Goal: Book appointment/travel/reservation

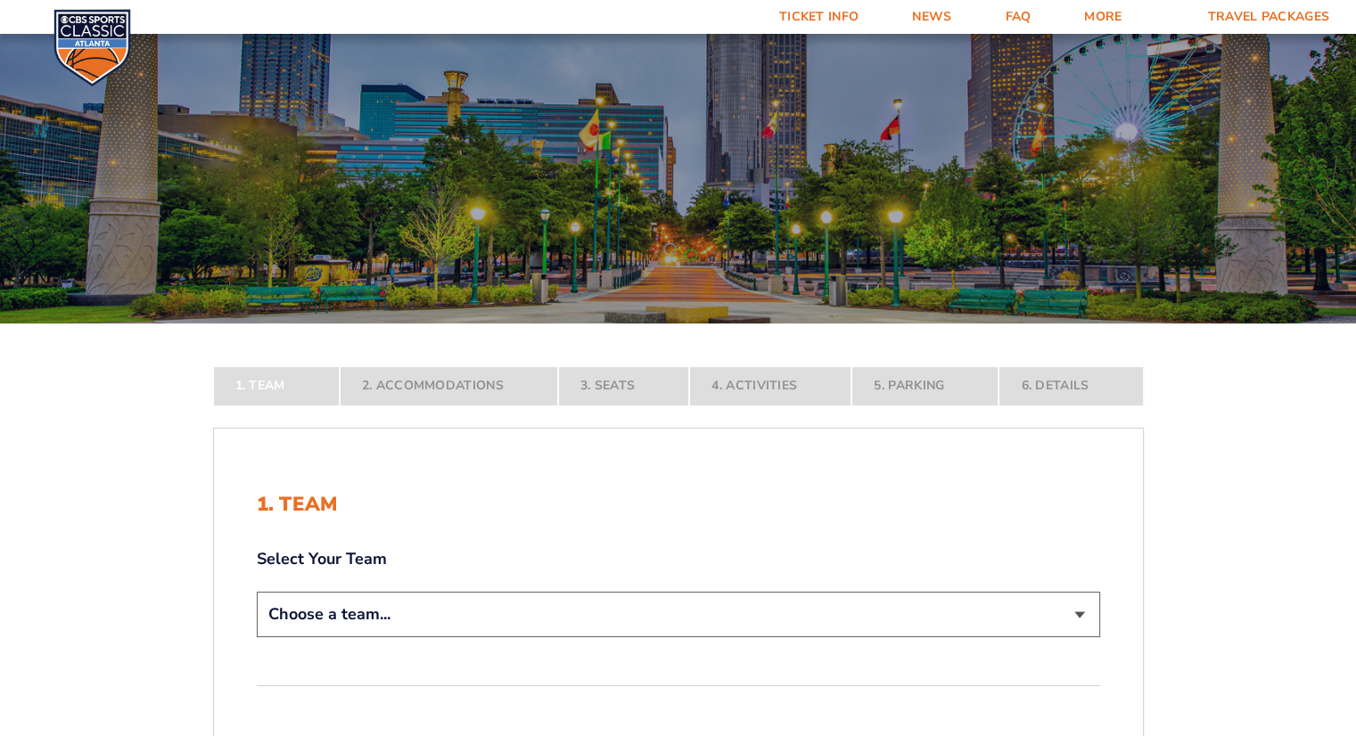
scroll to position [178, 0]
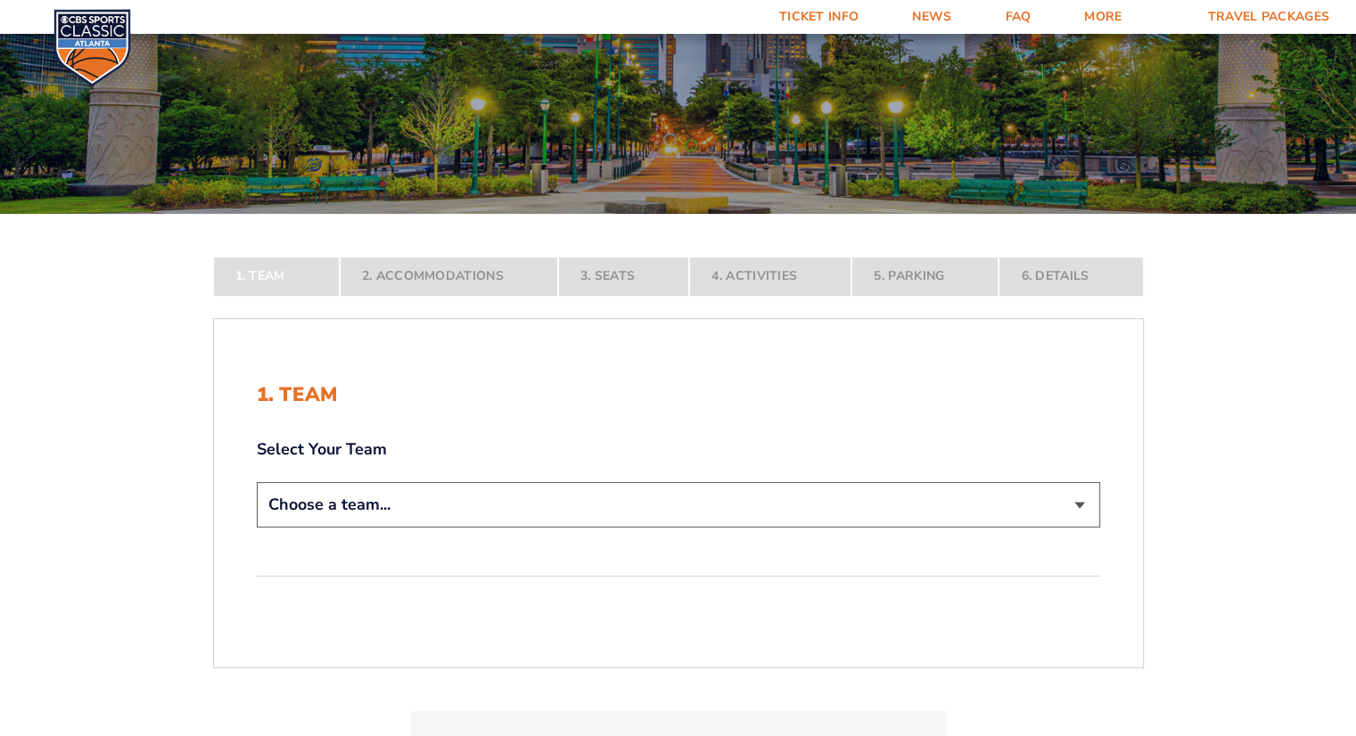
click at [339, 496] on select "Choose a team... [US_STATE] Wildcats [US_STATE] State Buckeyes [US_STATE] Tar H…" at bounding box center [678, 504] width 843 height 45
select select "12956"
click at [257, 528] on select "Choose a team... [US_STATE] Wildcats [US_STATE] State Buckeyes [US_STATE] Tar H…" at bounding box center [678, 504] width 843 height 45
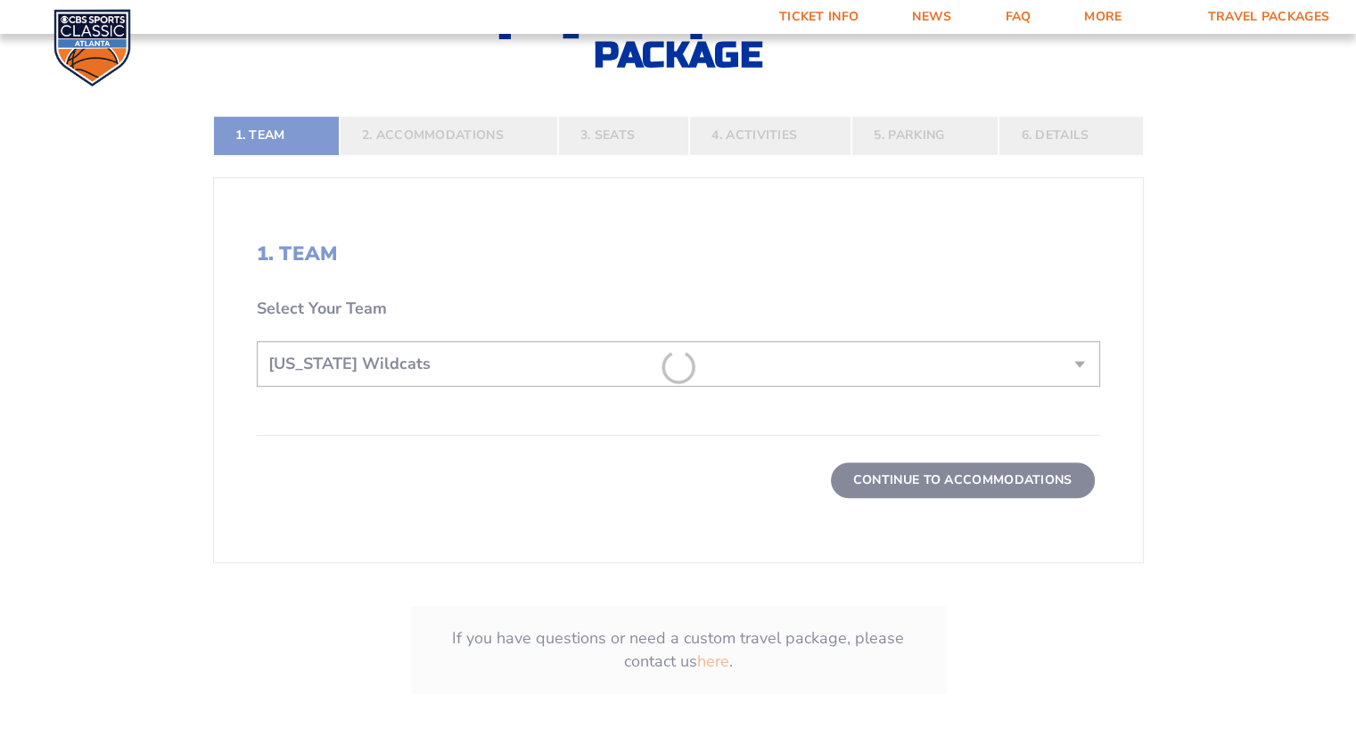
scroll to position [446, 0]
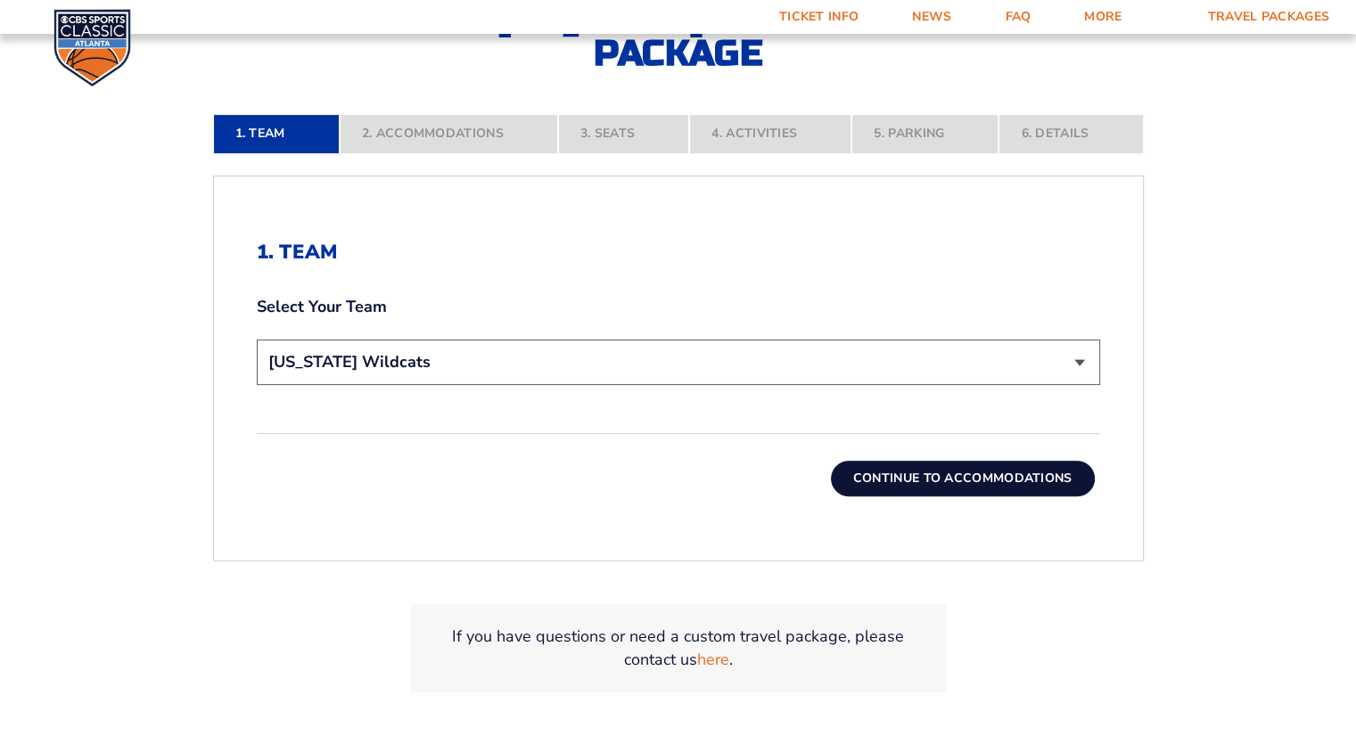
click at [907, 478] on button "Continue To Accommodations" at bounding box center [963, 479] width 264 height 36
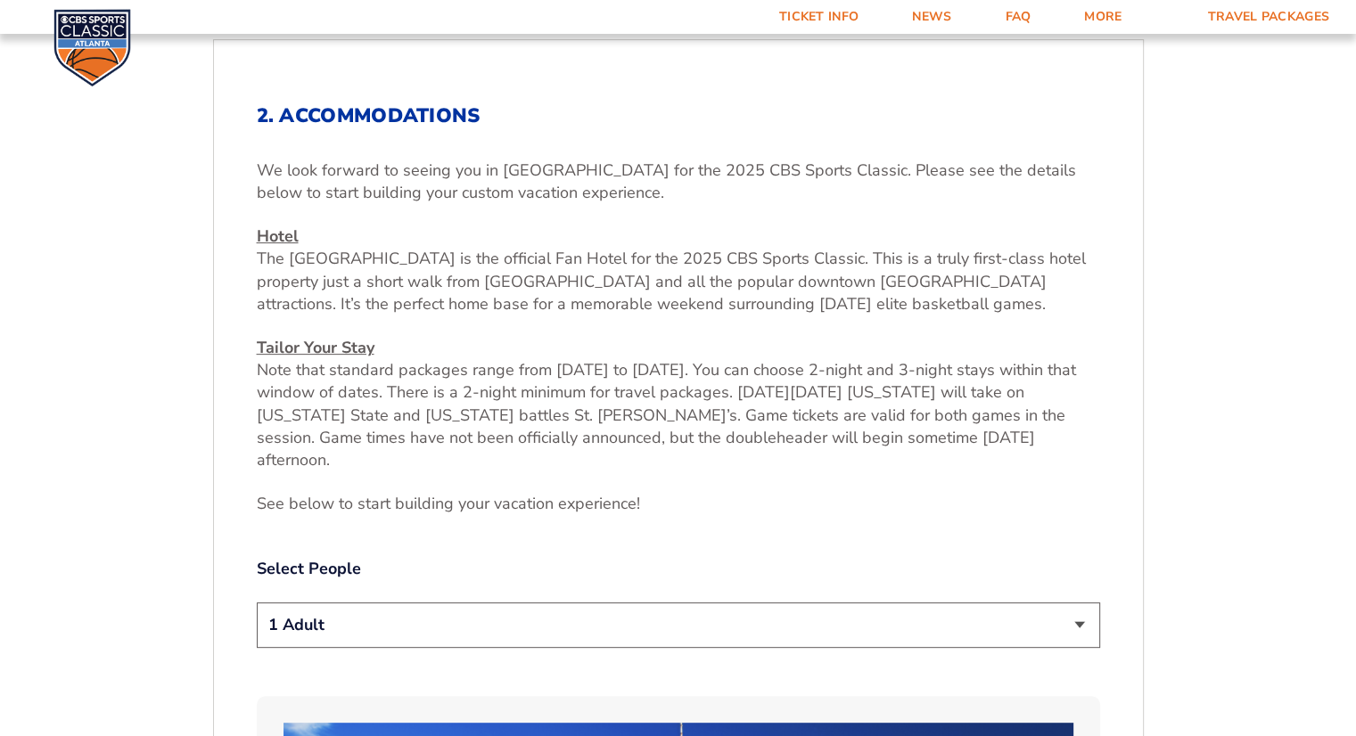
scroll to position [883, 0]
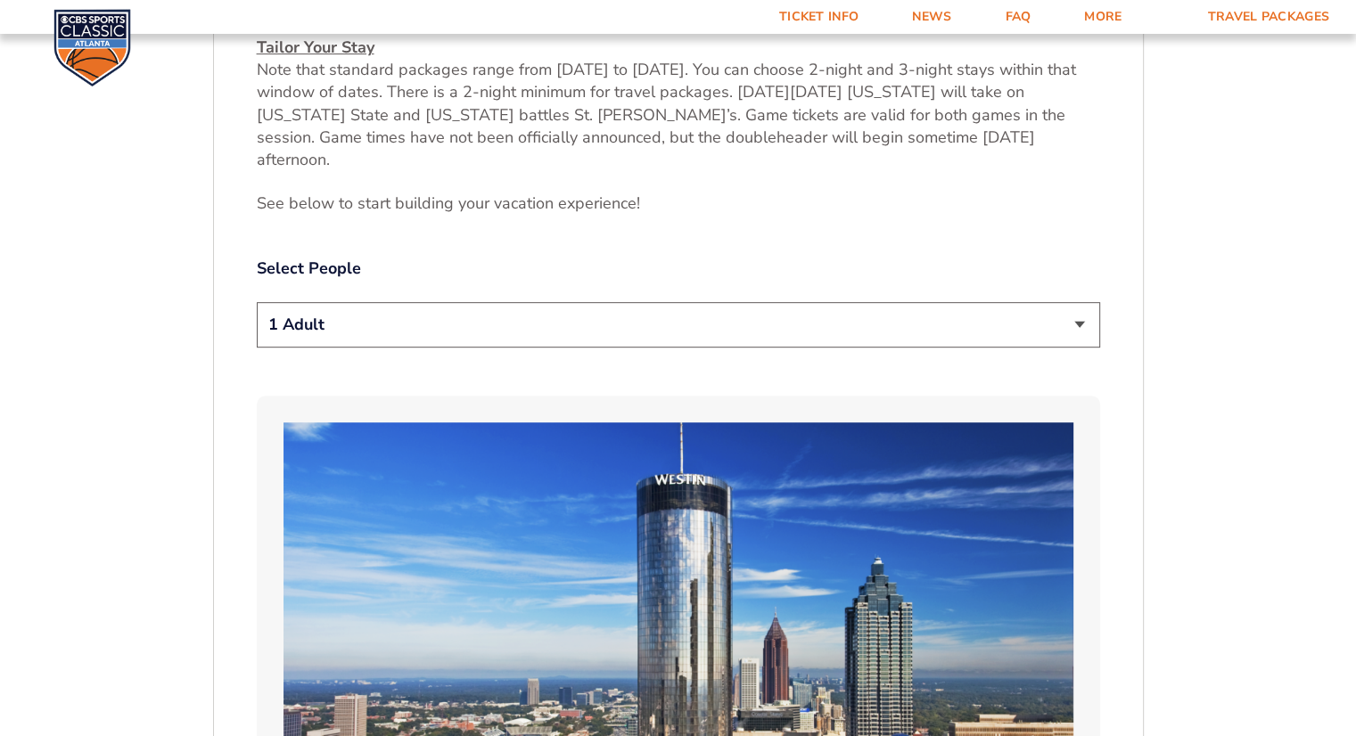
click at [339, 306] on select "1 Adult 2 Adults 3 Adults 4 Adults 2 Adults + 1 Child 2 Adults + 2 Children 2 A…" at bounding box center [678, 324] width 843 height 45
select select "3 Adults"
click at [257, 302] on select "1 Adult 2 Adults 3 Adults 4 Adults 2 Adults + 1 Child 2 Adults + 2 Children 2 A…" at bounding box center [678, 324] width 843 height 45
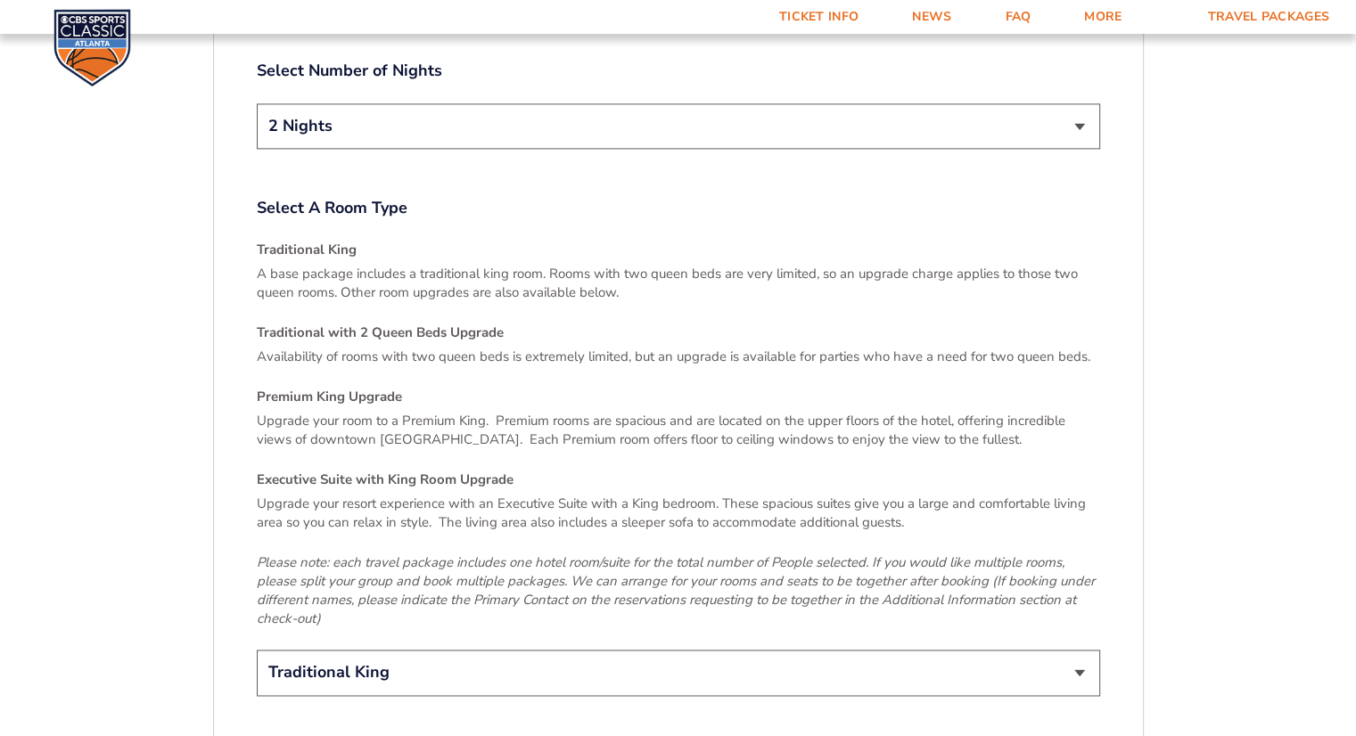
scroll to position [2755, 0]
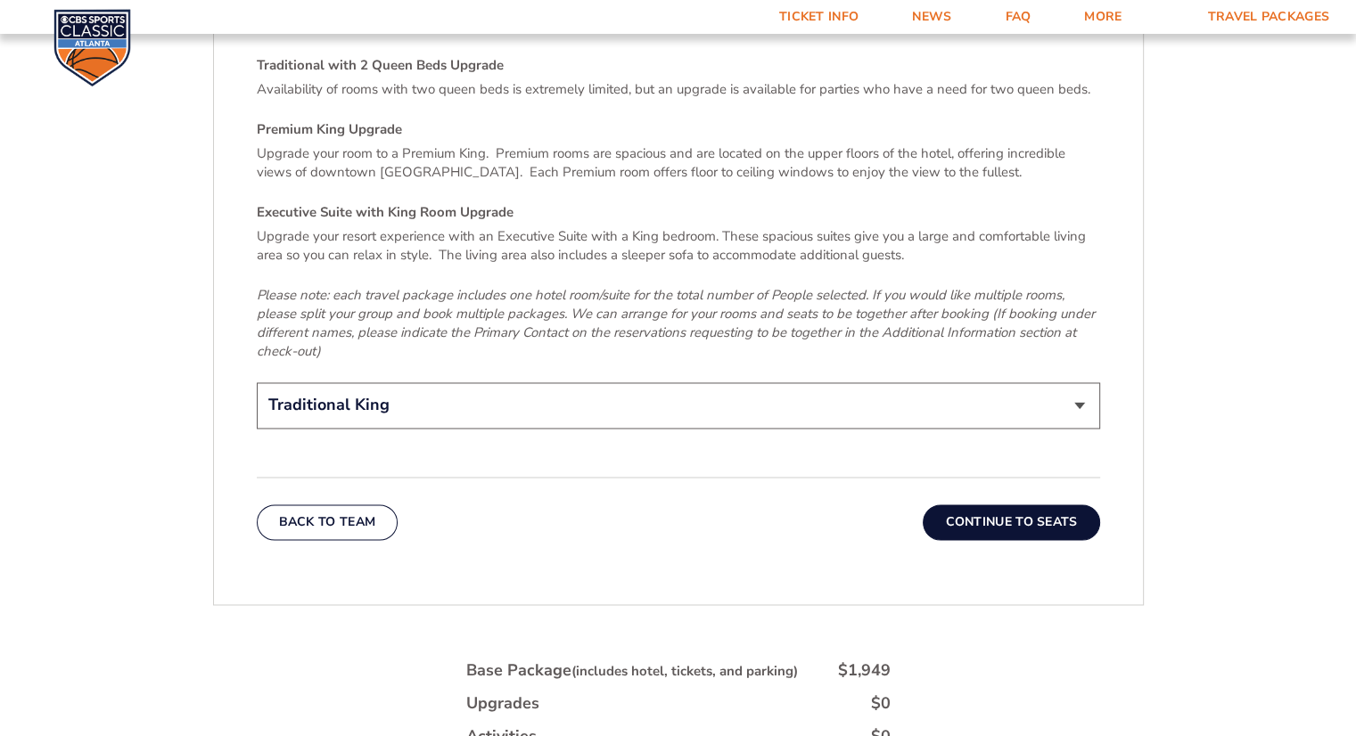
click at [345, 382] on select "Traditional King Traditional with 2 Queen Beds Upgrade (+$95 per night) Premium…" at bounding box center [678, 404] width 843 height 45
click at [389, 382] on select "Traditional King Traditional with 2 Queen Beds Upgrade (+$95 per night) Premium…" at bounding box center [678, 404] width 843 height 45
select select "Traditional with 2 Queen Beds Upgrade"
click at [257, 382] on select "Traditional King Traditional with 2 Queen Beds Upgrade (+$95 per night) Premium…" at bounding box center [678, 404] width 843 height 45
click at [971, 505] on button "Continue To Seats" at bounding box center [1011, 523] width 177 height 36
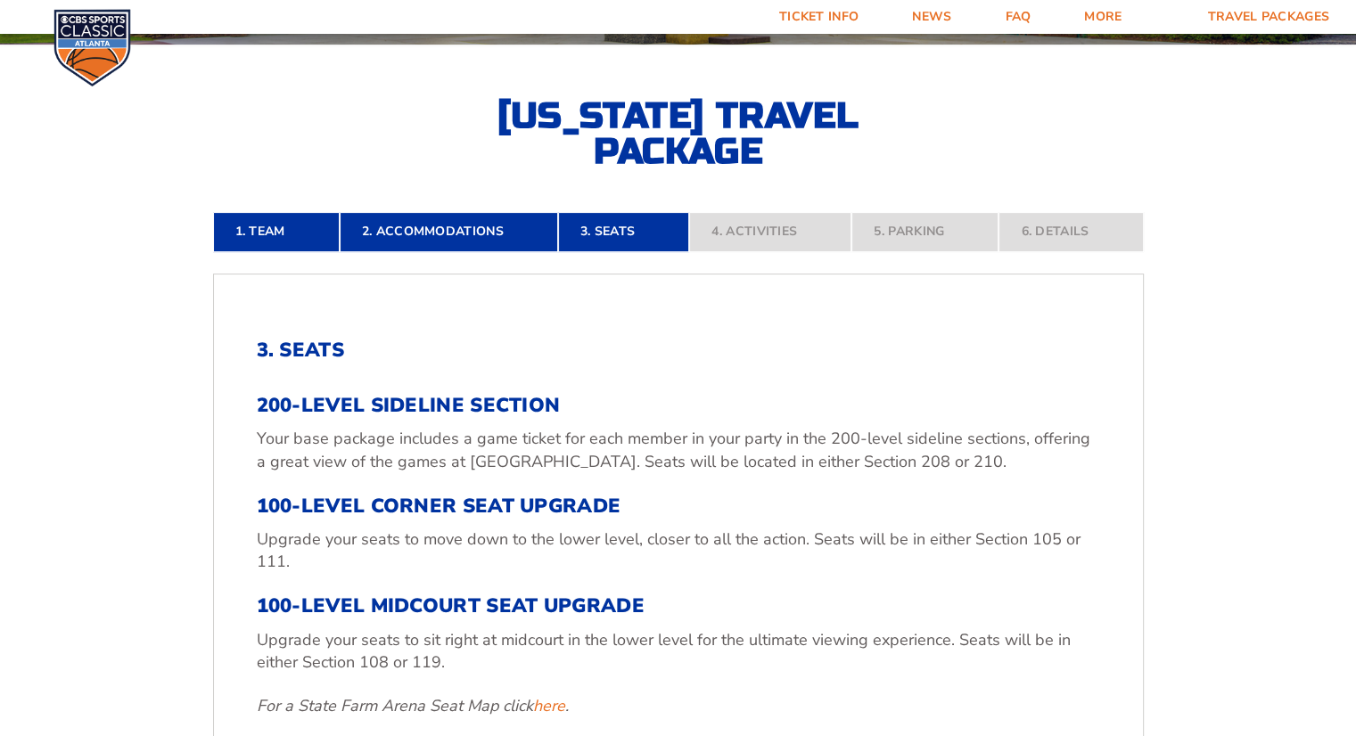
scroll to position [972, 0]
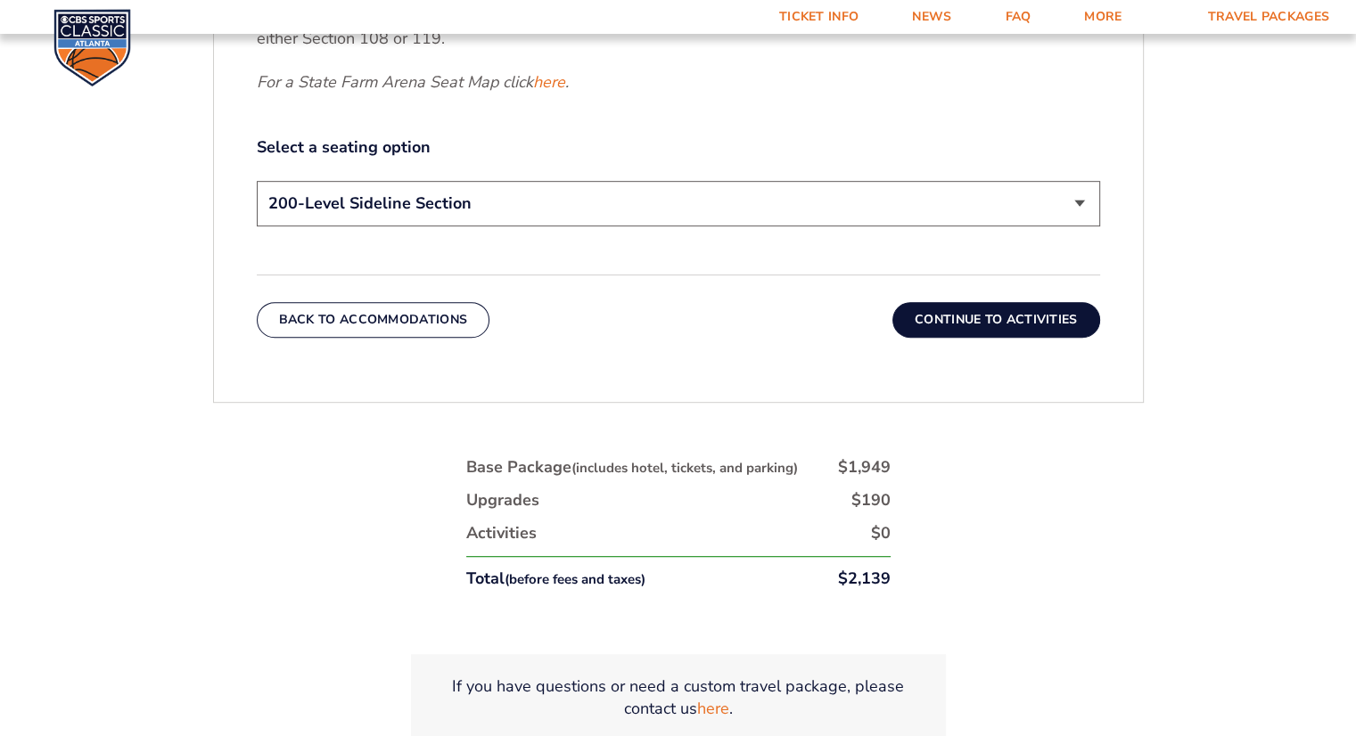
click at [437, 198] on select "200-Level Sideline Section 100-Level Corner Seat Upgrade (+$120 per person) 100…" at bounding box center [678, 203] width 843 height 45
select select "100-Level Midcourt Seat Upgrade"
click at [257, 181] on select "200-Level Sideline Section 100-Level Corner Seat Upgrade (+$120 per person) 100…" at bounding box center [678, 203] width 843 height 45
click at [1042, 325] on button "Continue To Activities" at bounding box center [996, 320] width 208 height 36
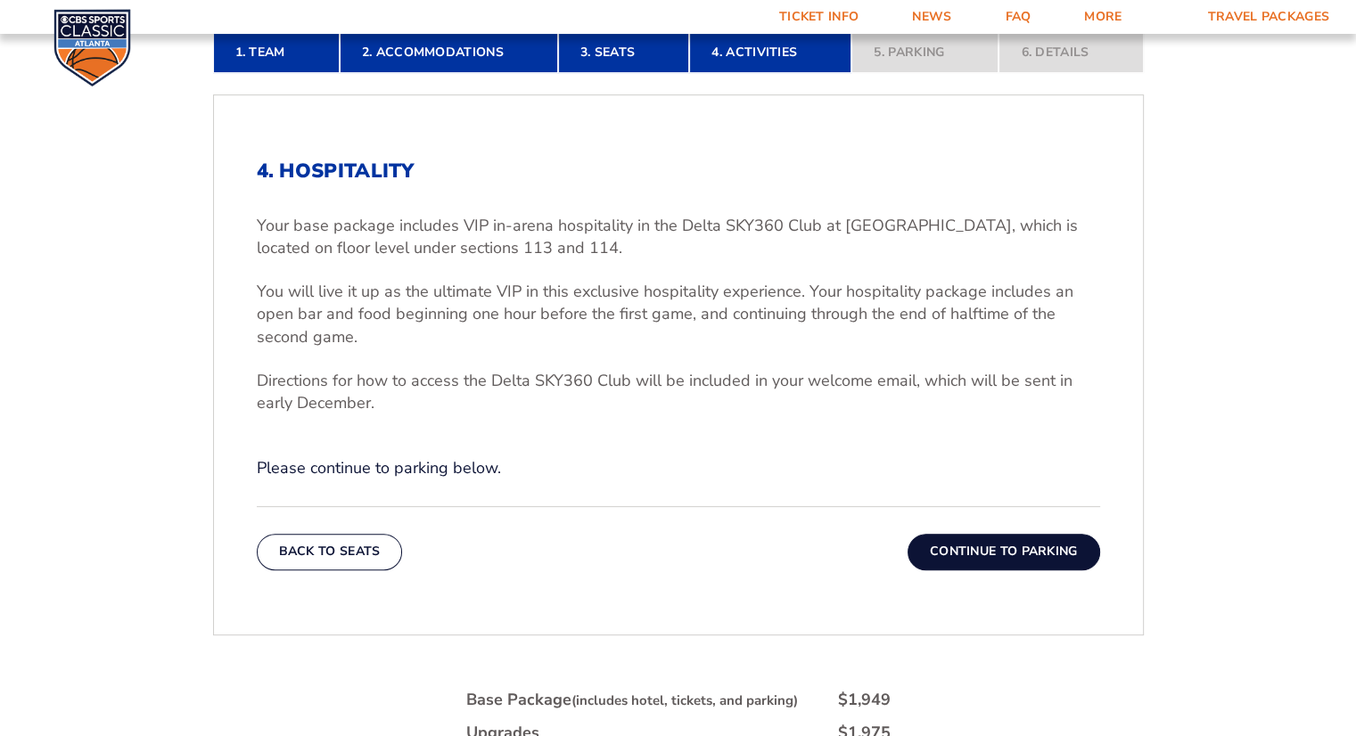
scroll to position [526, 0]
click at [1081, 550] on button "Continue To Parking" at bounding box center [1004, 553] width 193 height 36
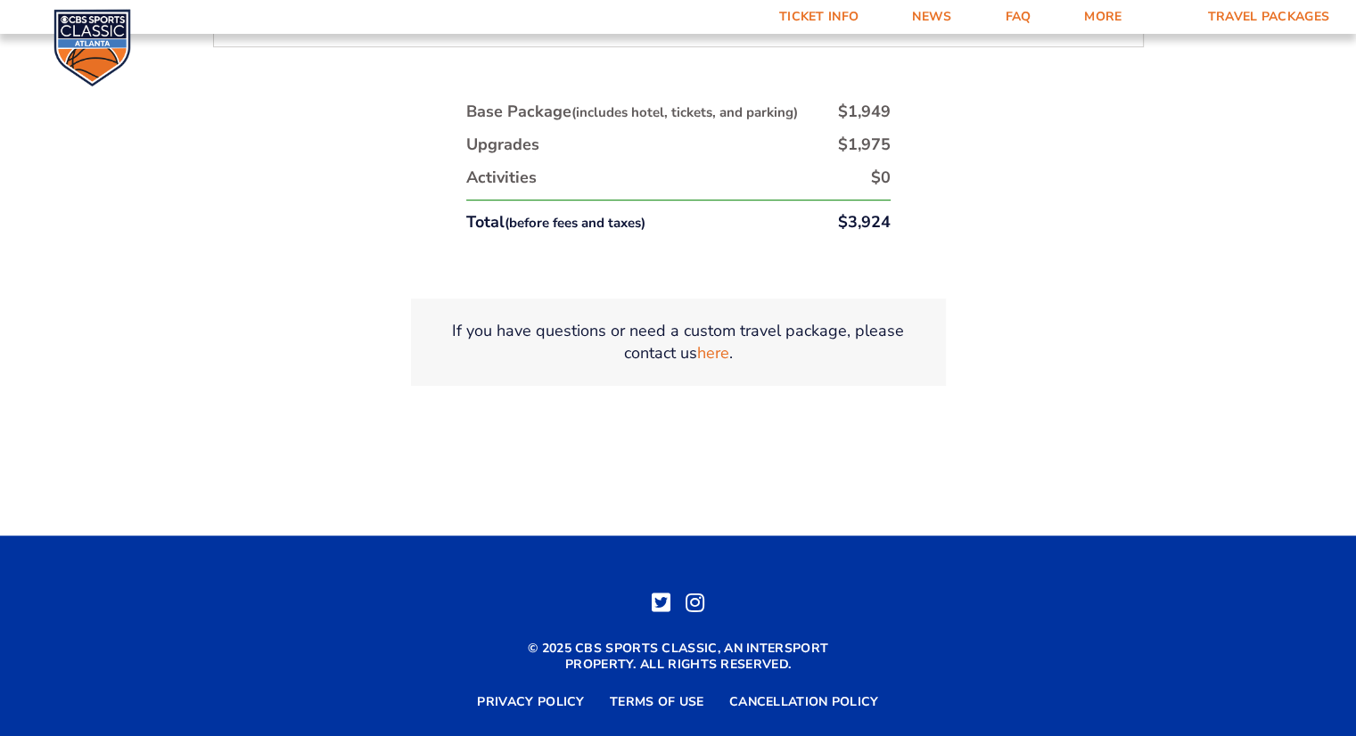
scroll to position [500, 0]
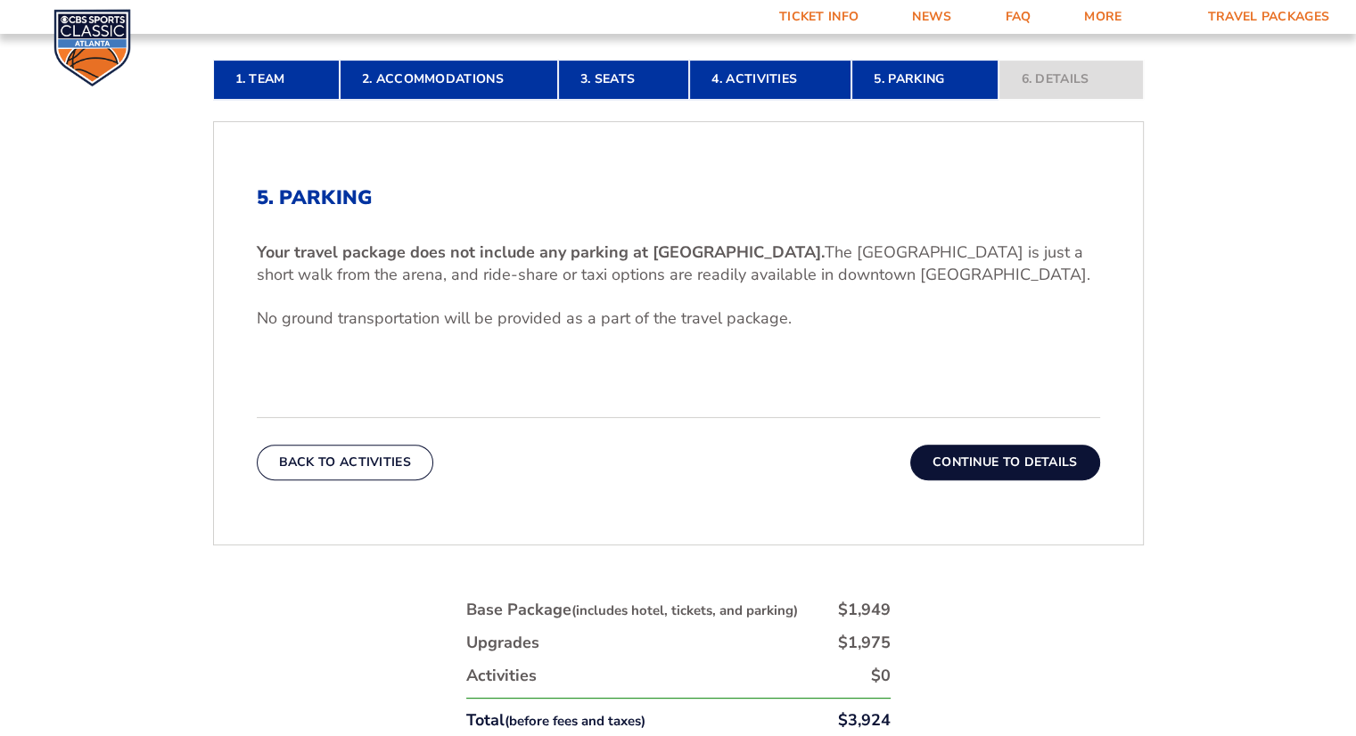
click at [983, 453] on button "Continue To Details" at bounding box center [1005, 463] width 190 height 36
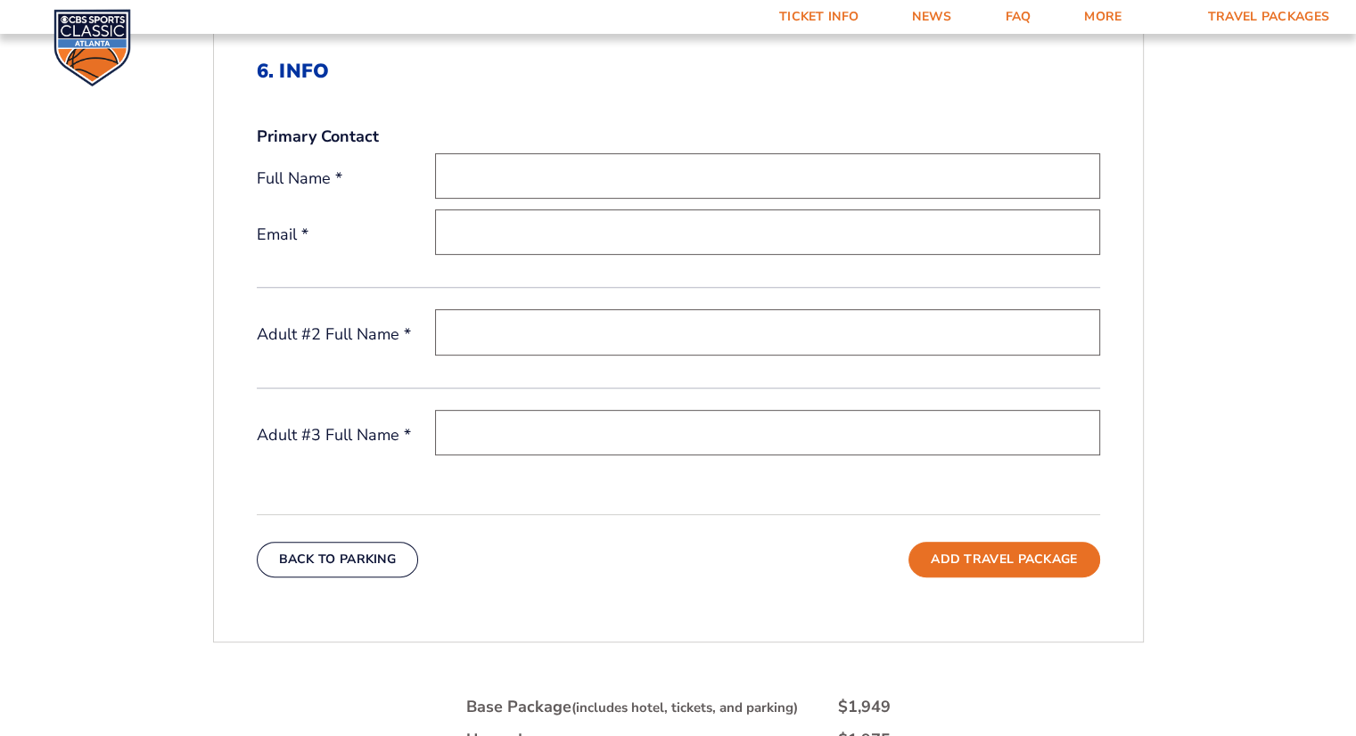
scroll to position [615, 0]
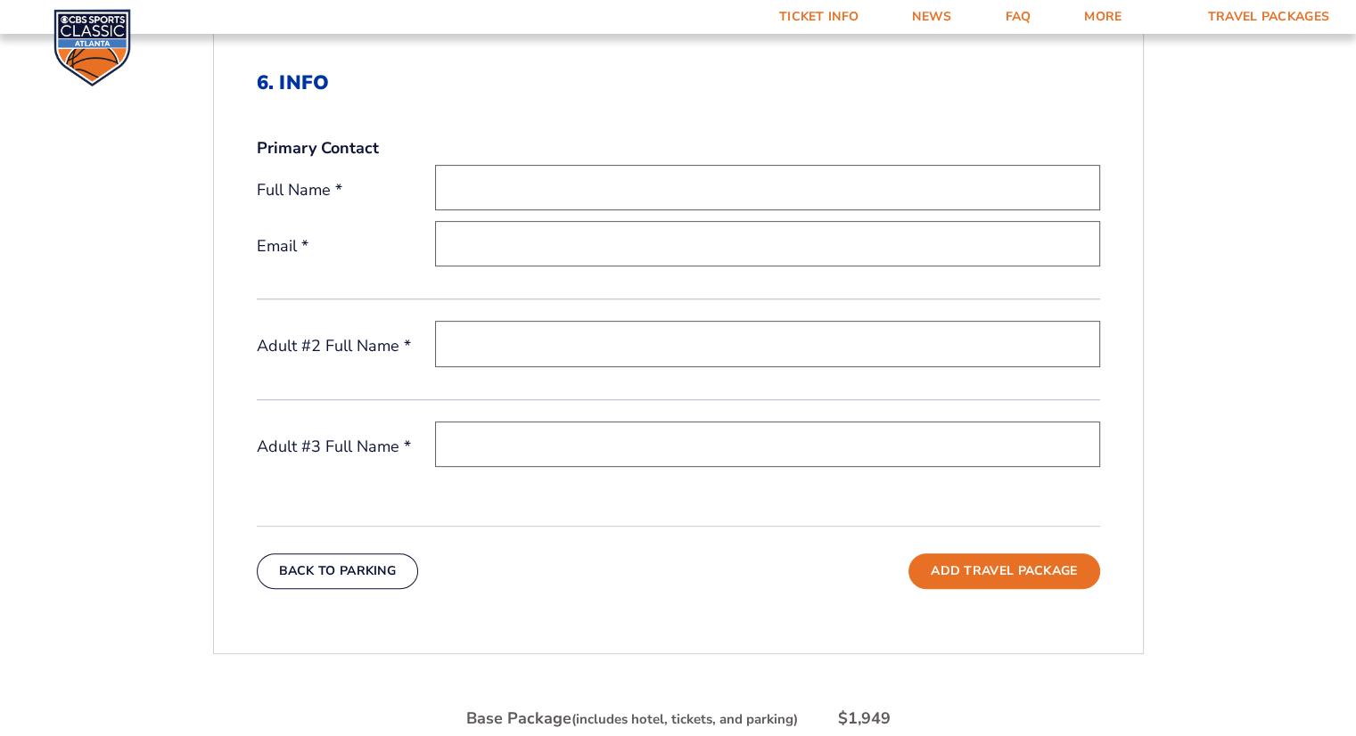
click at [335, 575] on button "Back To Parking" at bounding box center [338, 572] width 162 height 36
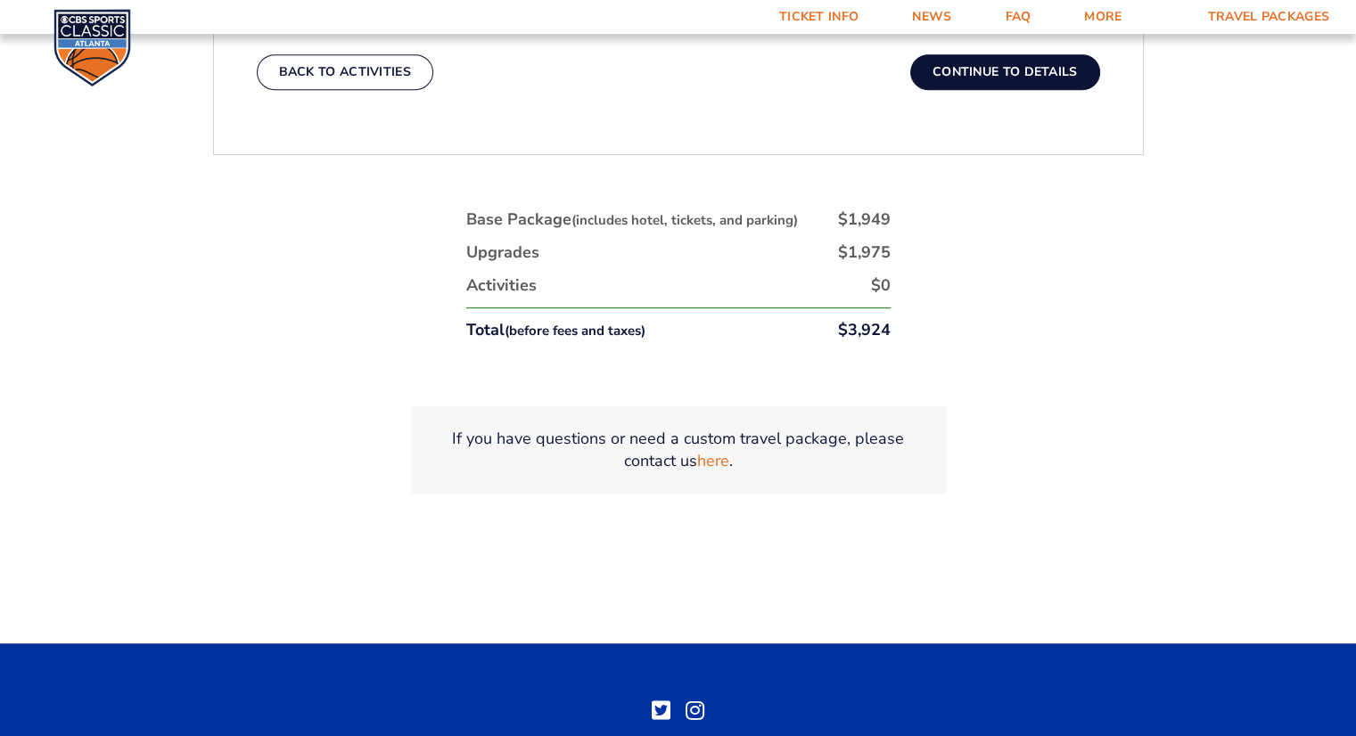
scroll to position [793, 0]
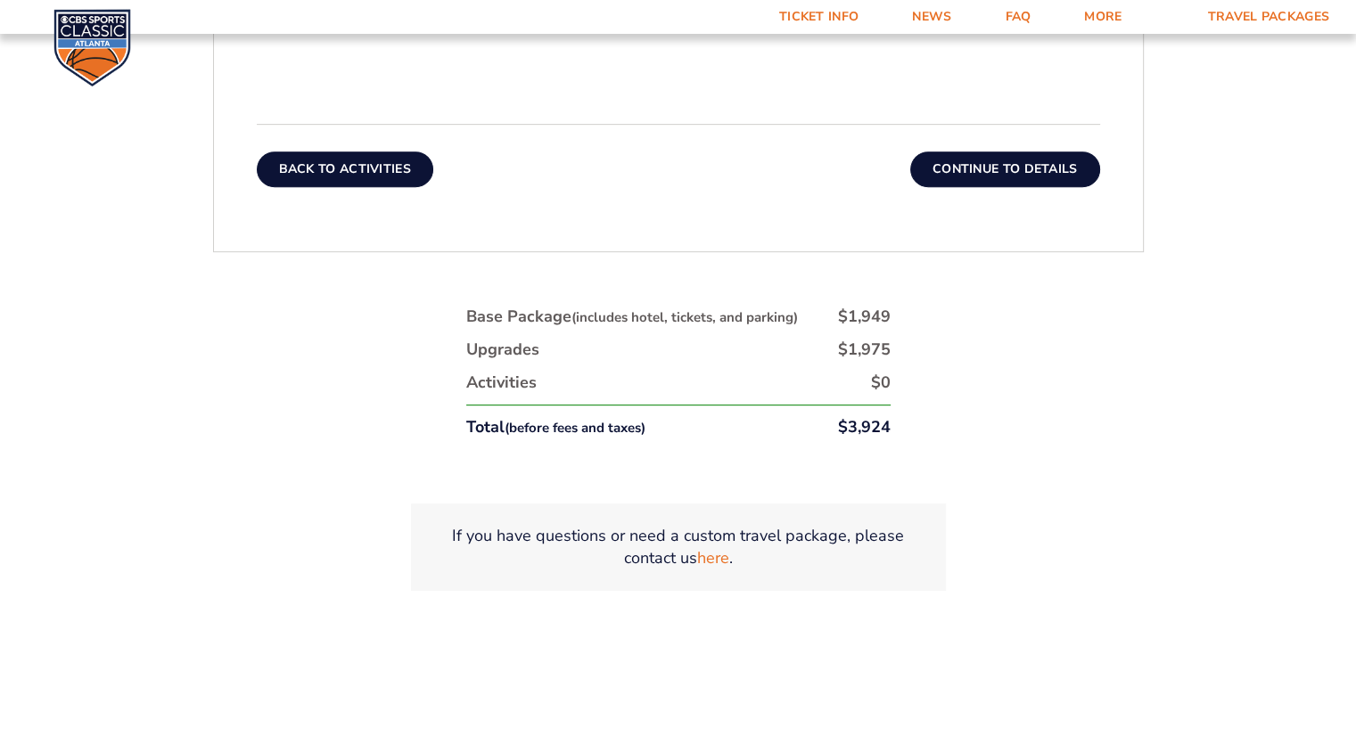
click at [292, 165] on button "Back To Activities" at bounding box center [345, 170] width 177 height 36
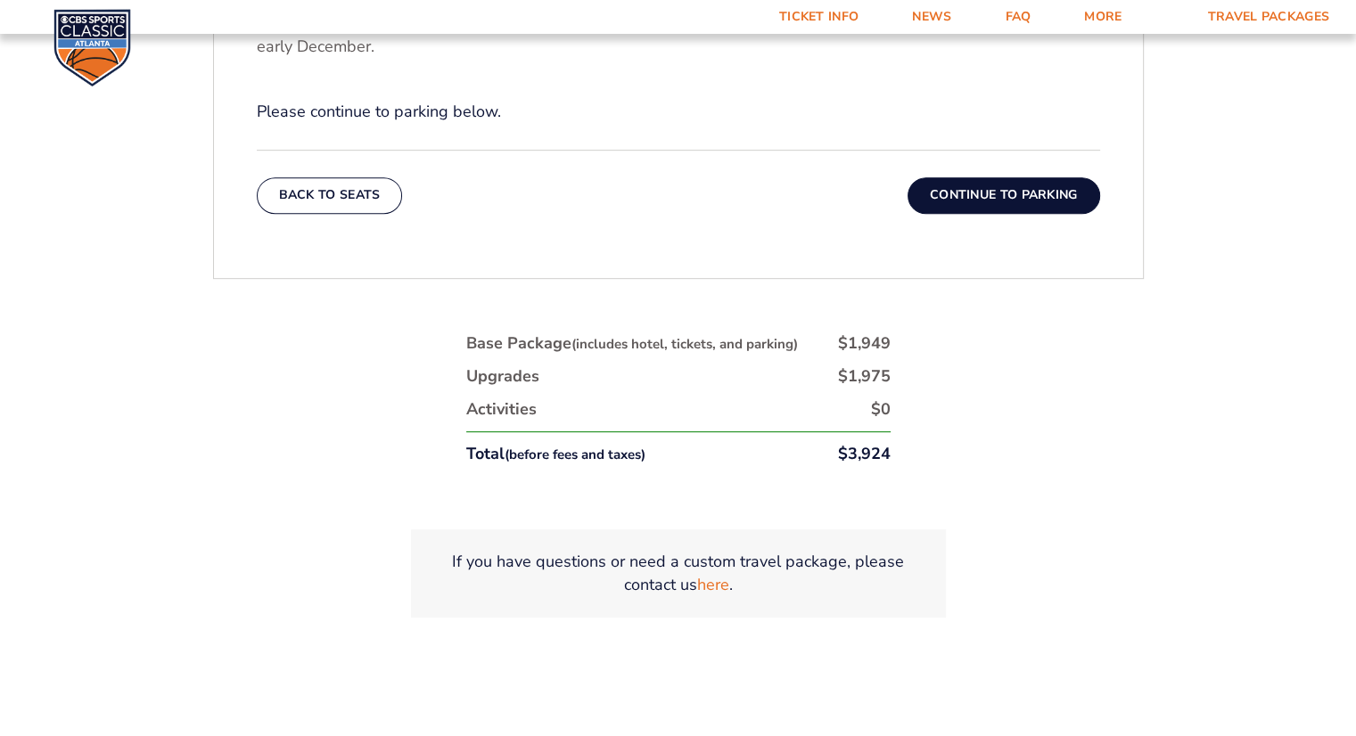
scroll to position [883, 0]
click at [293, 195] on button "Back To Seats" at bounding box center [330, 196] width 146 height 36
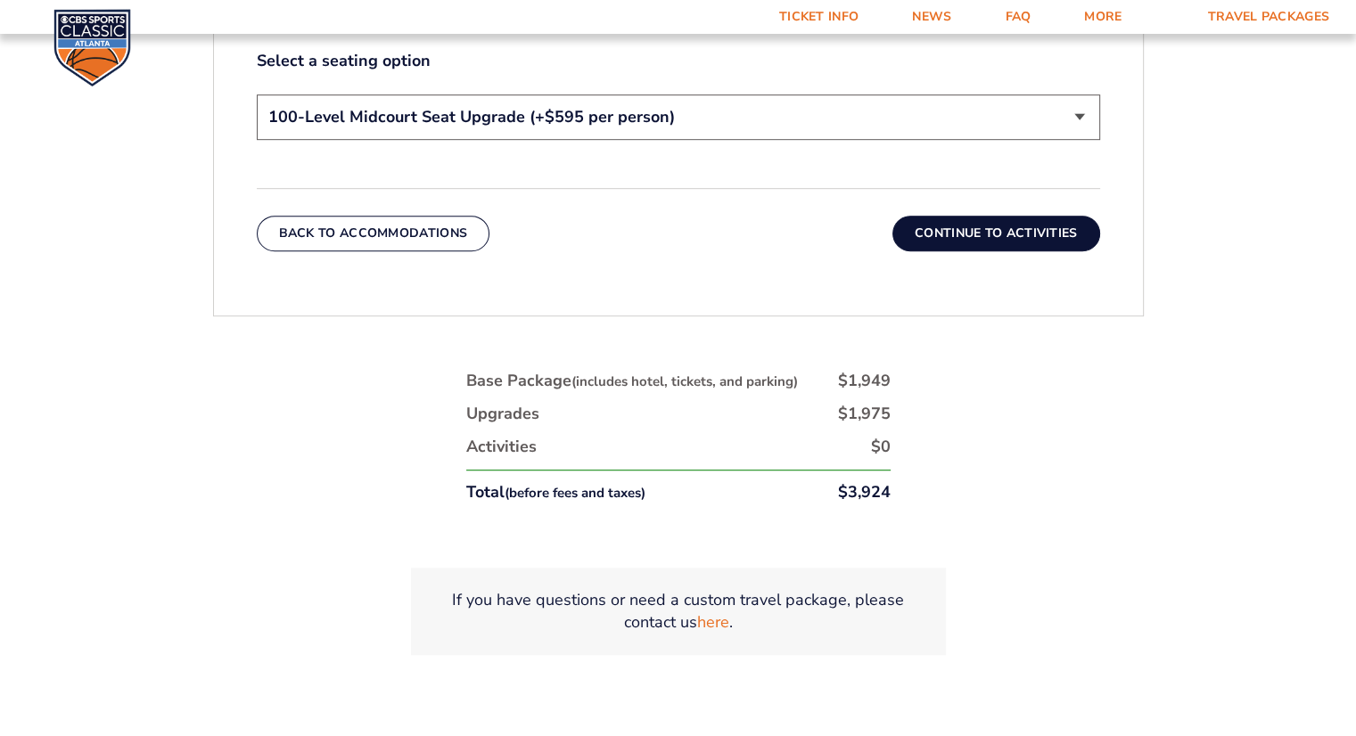
scroll to position [1061, 0]
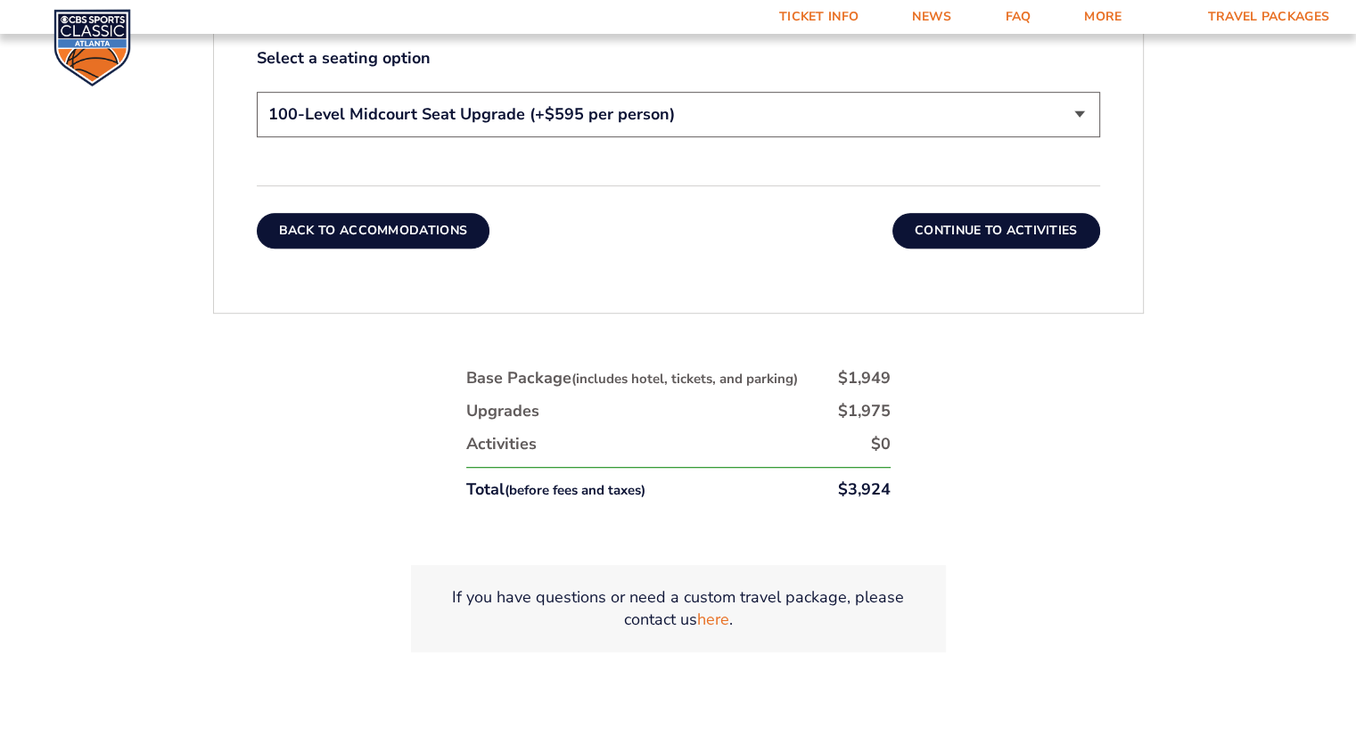
click at [314, 229] on button "Back To Accommodations" at bounding box center [374, 231] width 234 height 36
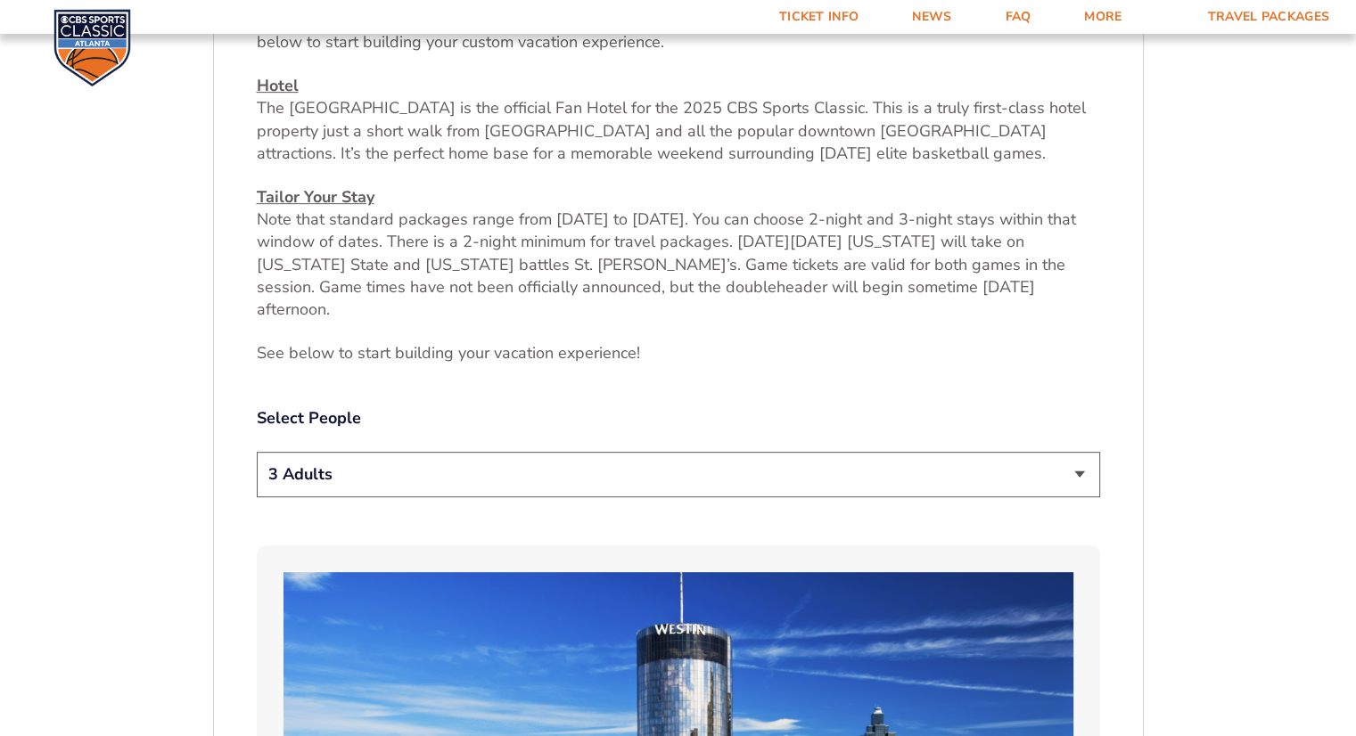
scroll to position [972, 0]
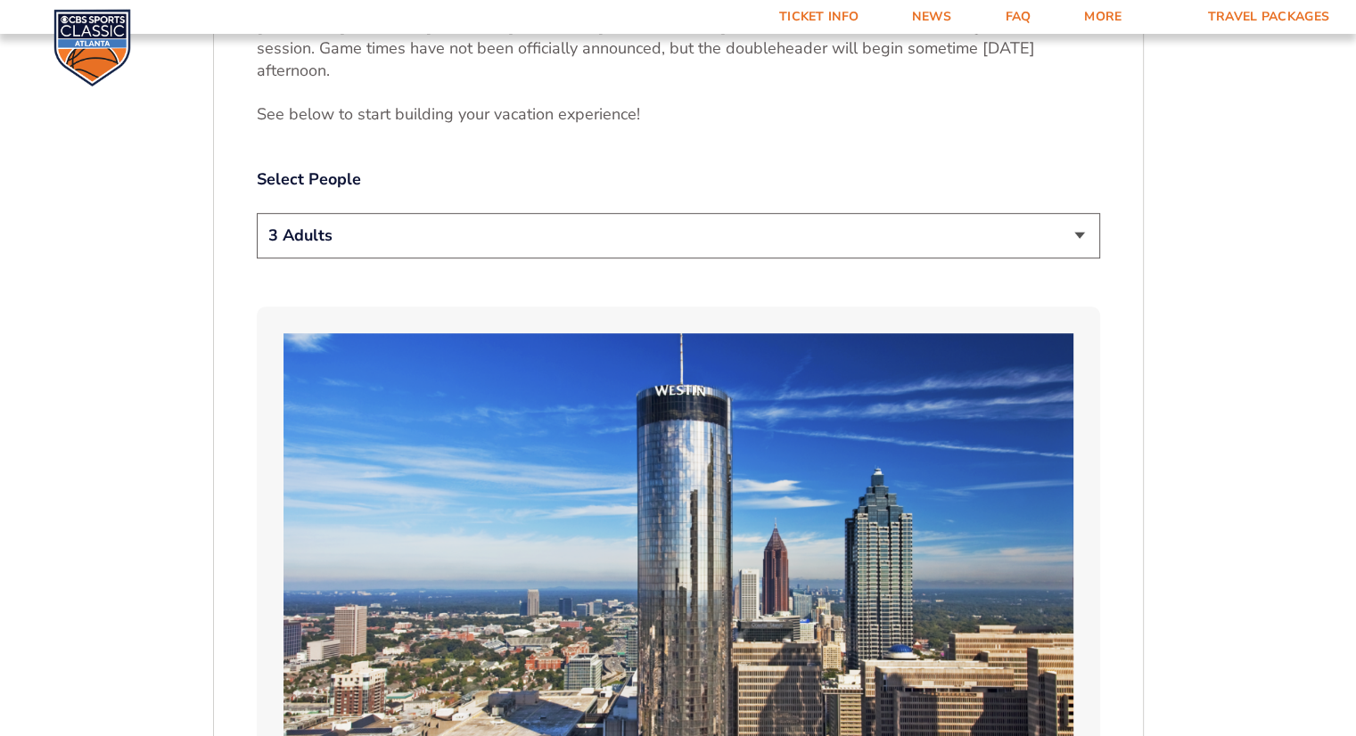
click at [378, 213] on select "1 Adult 2 Adults 3 Adults 4 Adults 2 Adults + 1 Child 2 Adults + 2 Children 2 A…" at bounding box center [678, 235] width 843 height 45
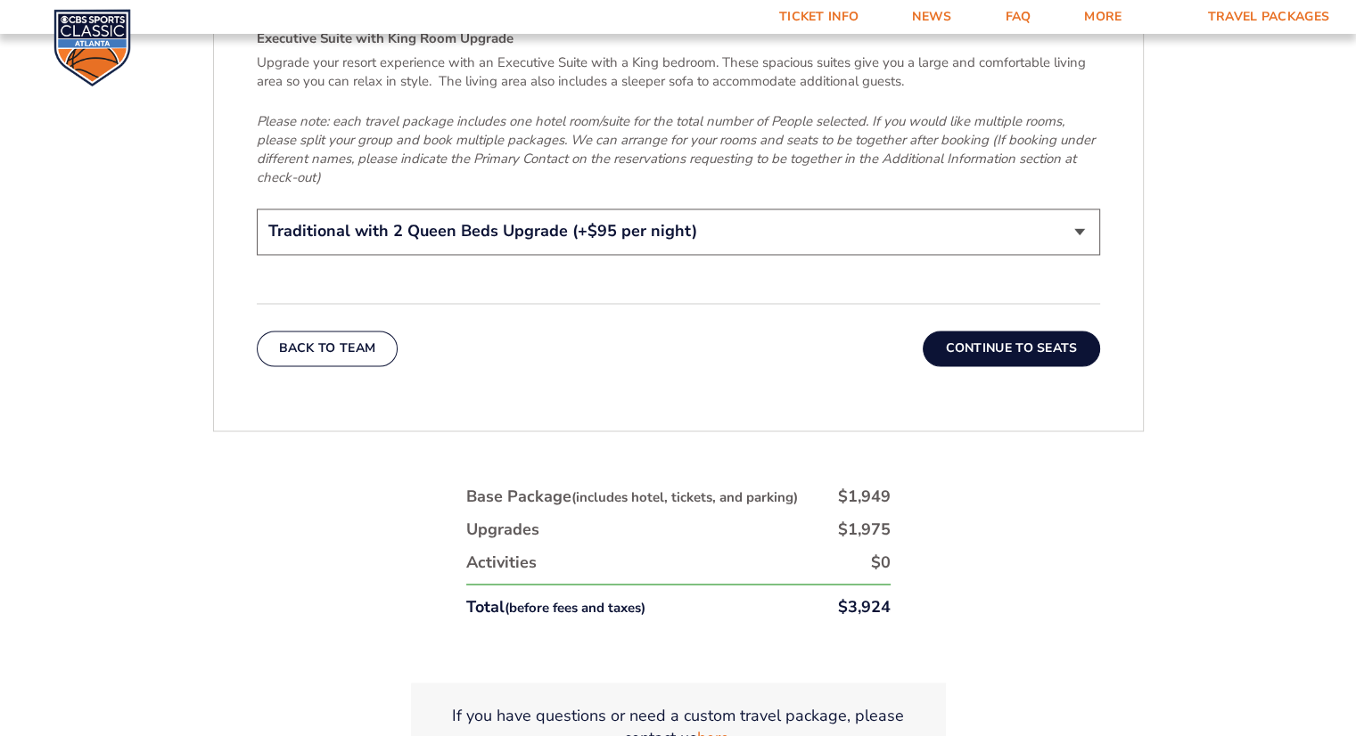
scroll to position [2933, 0]
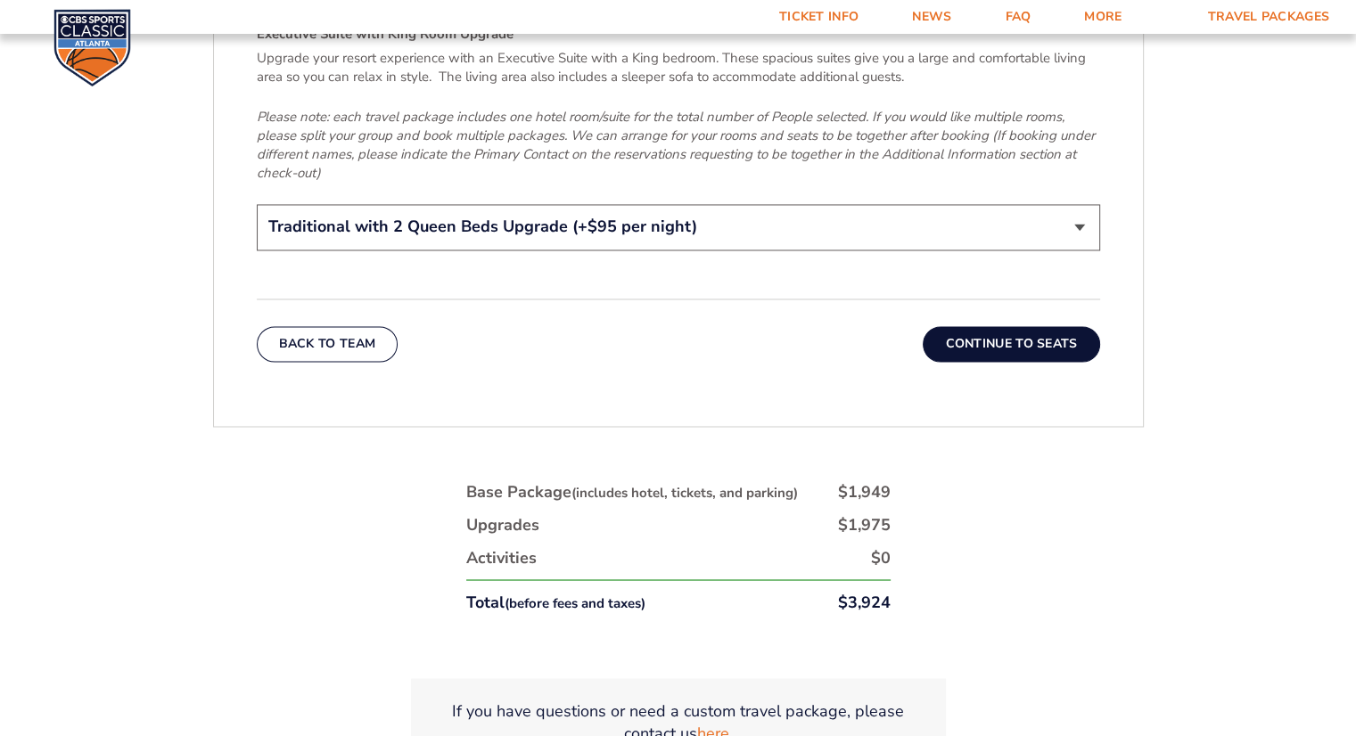
click at [1006, 326] on button "Continue To Seats" at bounding box center [1011, 344] width 177 height 36
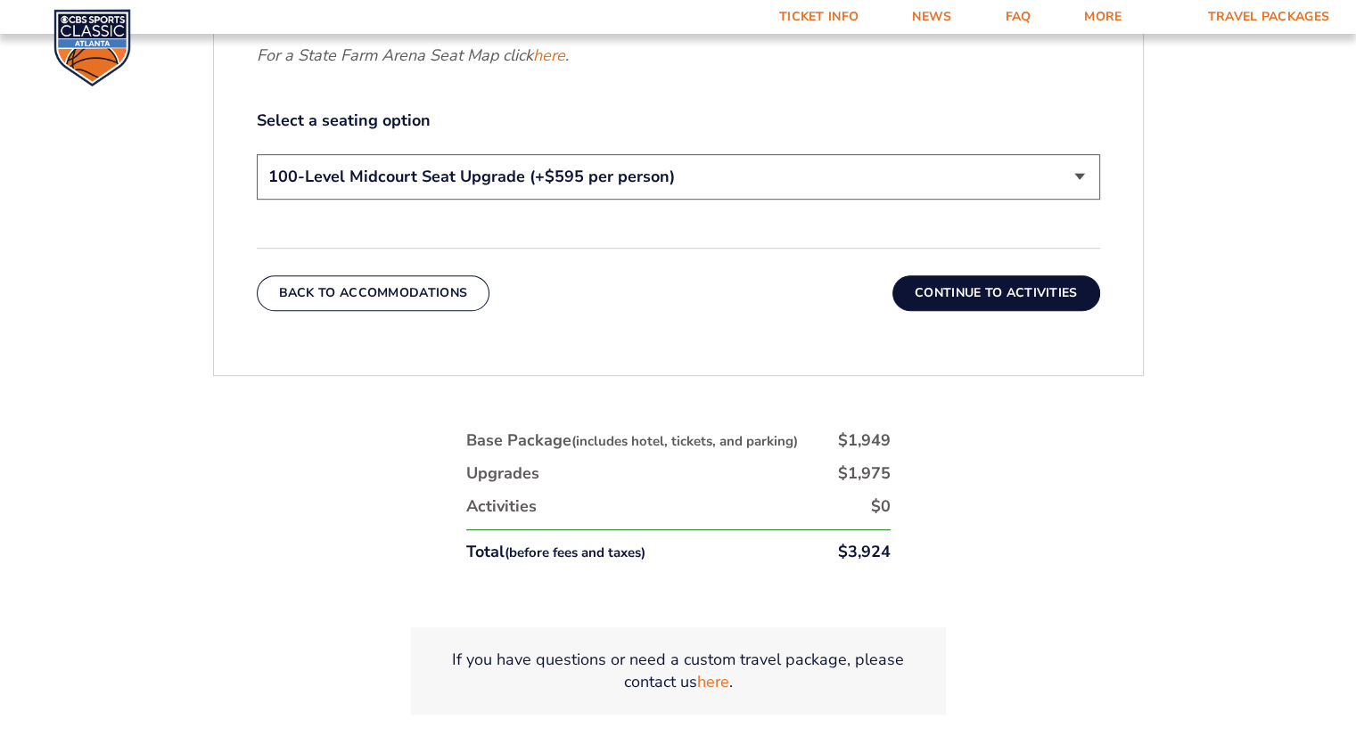
scroll to position [793, 0]
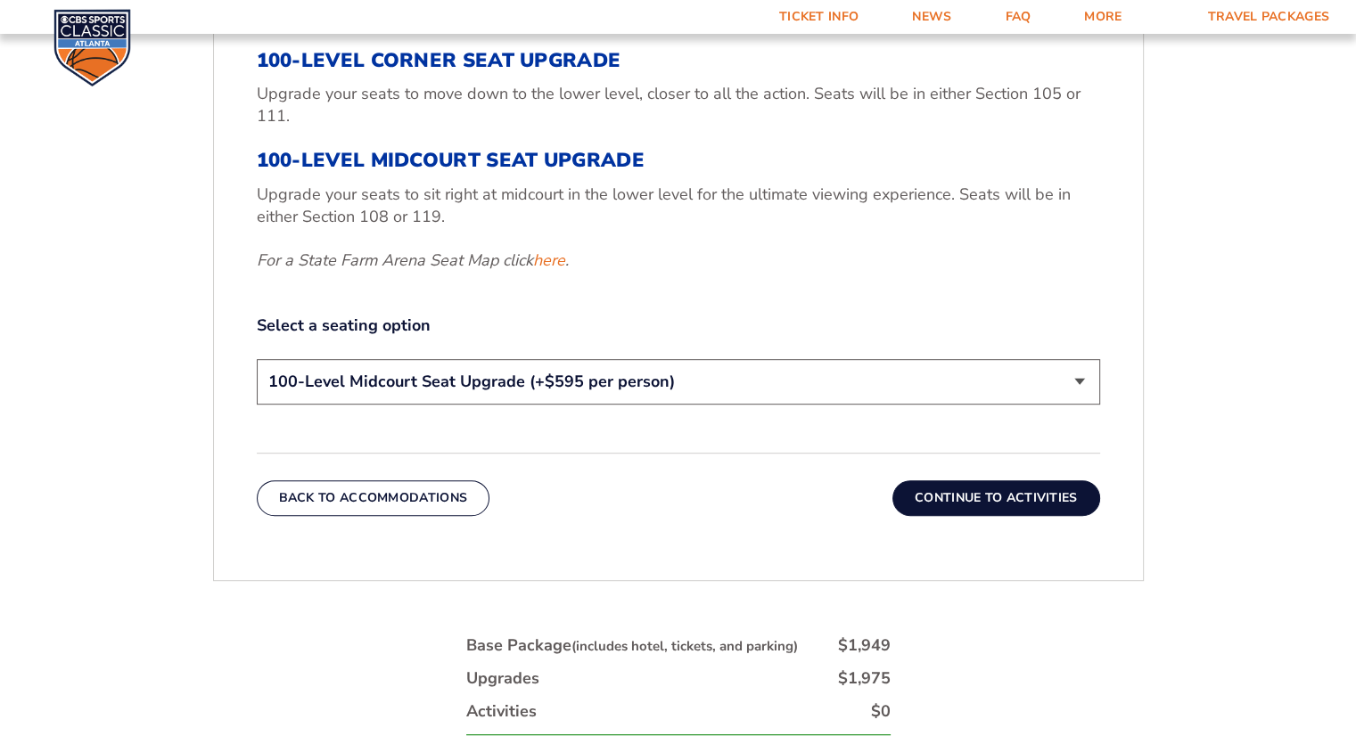
click at [435, 365] on select "200-Level Sideline Section 100-Level Corner Seat Upgrade (+$120 per person) 100…" at bounding box center [678, 381] width 843 height 45
